Goal: Use online tool/utility: Utilize a website feature to perform a specific function

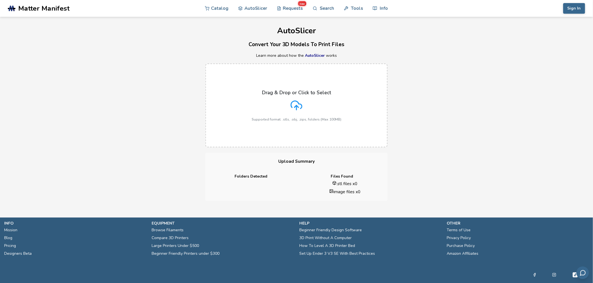
drag, startPoint x: 160, startPoint y: 99, endPoint x: 274, endPoint y: 11, distance: 143.3
click at [160, 99] on div "Drag & Drop or Click to Select Supported format: .stls, .obj, .zips, folders (M…" at bounding box center [296, 105] width 593 height 95
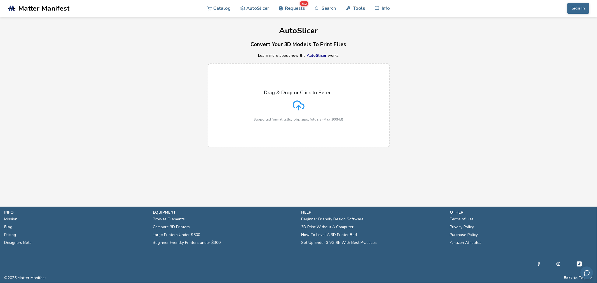
click at [489, 20] on div "Please upload at least one STL file to use the autoslicer." at bounding box center [535, 18] width 96 height 9
click at [190, 32] on h1 "AutoSlicer" at bounding box center [298, 31] width 597 height 9
click at [315, 100] on div "Drag & Drop or Click to Select Supported format: .stls, .obj, .zips, folders (M…" at bounding box center [299, 106] width 90 height 32
click at [0, 0] on input "Drag & Drop or Click to Select Supported format: .stls, .obj, .zips, folders (M…" at bounding box center [0, 0] width 0 height 0
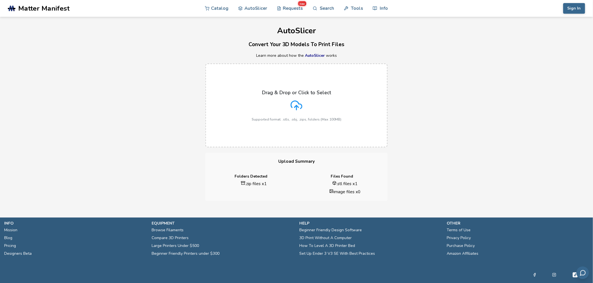
click at [136, 128] on div "Drag & Drop or Click to Select Supported format: .stls, .obj, .zips, folders (M…" at bounding box center [296, 105] width 593 height 95
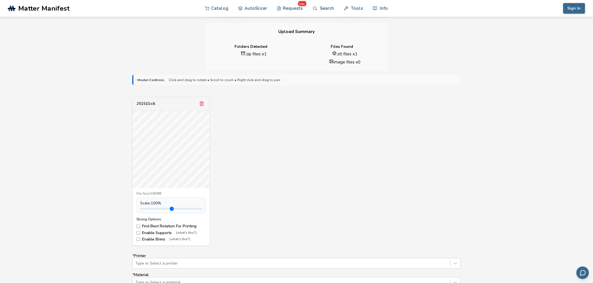
scroll to position [290, 0]
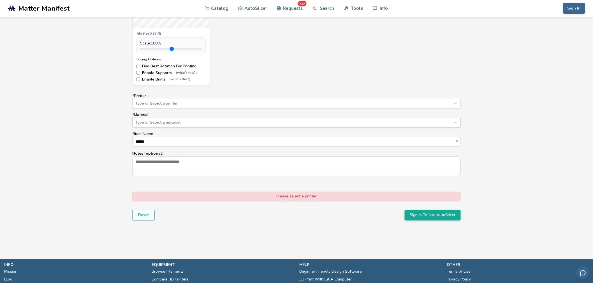
click at [154, 120] on div "Type or Select a material" at bounding box center [290, 123] width 317 height 8
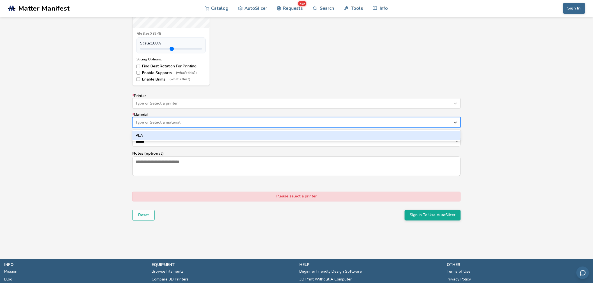
click at [144, 138] on div "PLA" at bounding box center [296, 135] width 328 height 9
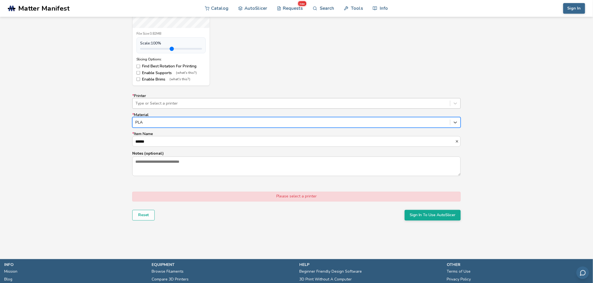
click at [156, 109] on div "Type or Select a printer" at bounding box center [296, 103] width 328 height 11
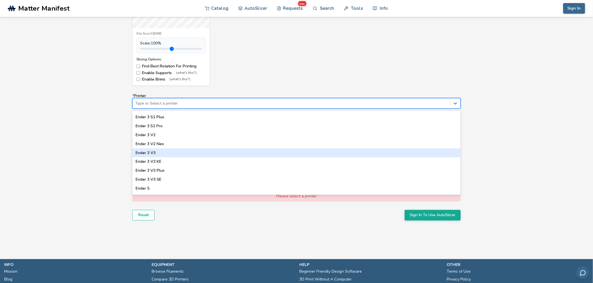
scroll to position [327, 0]
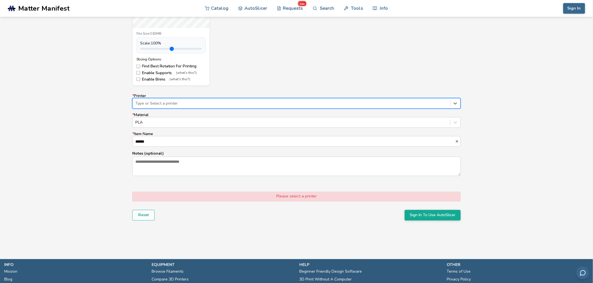
click at [171, 105] on div at bounding box center [291, 104] width 312 height 6
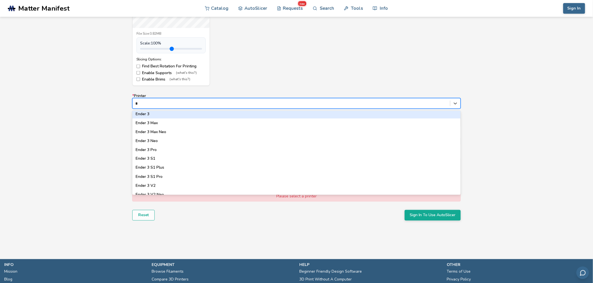
scroll to position [264, 0]
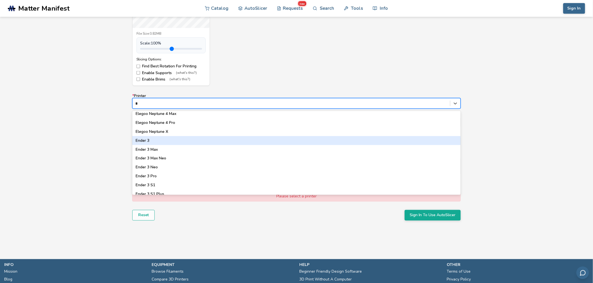
type input "**"
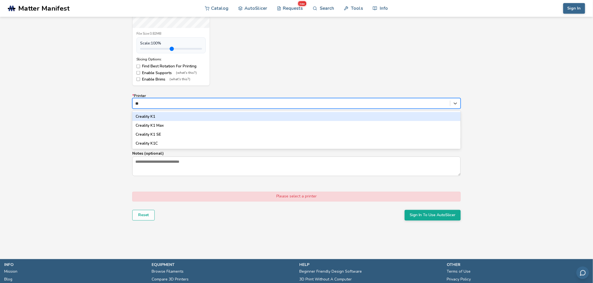
click at [158, 118] on div "Creality K1" at bounding box center [296, 116] width 328 height 9
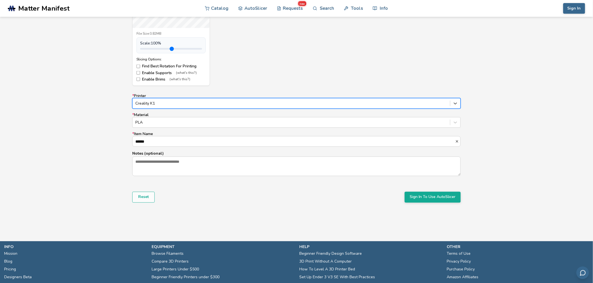
click at [95, 111] on div "Model Controls: Click and drag to rotate • Scroll to zoom • Right click and dra…" at bounding box center [296, 68] width 593 height 314
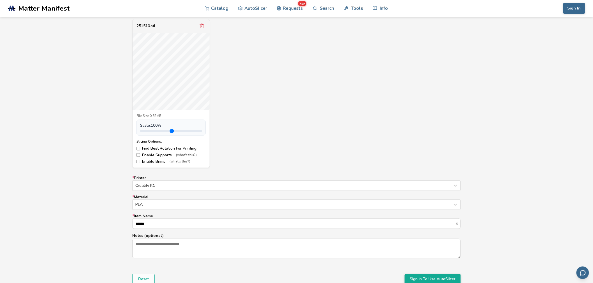
scroll to position [209, 0]
